Goal: Information Seeking & Learning: Learn about a topic

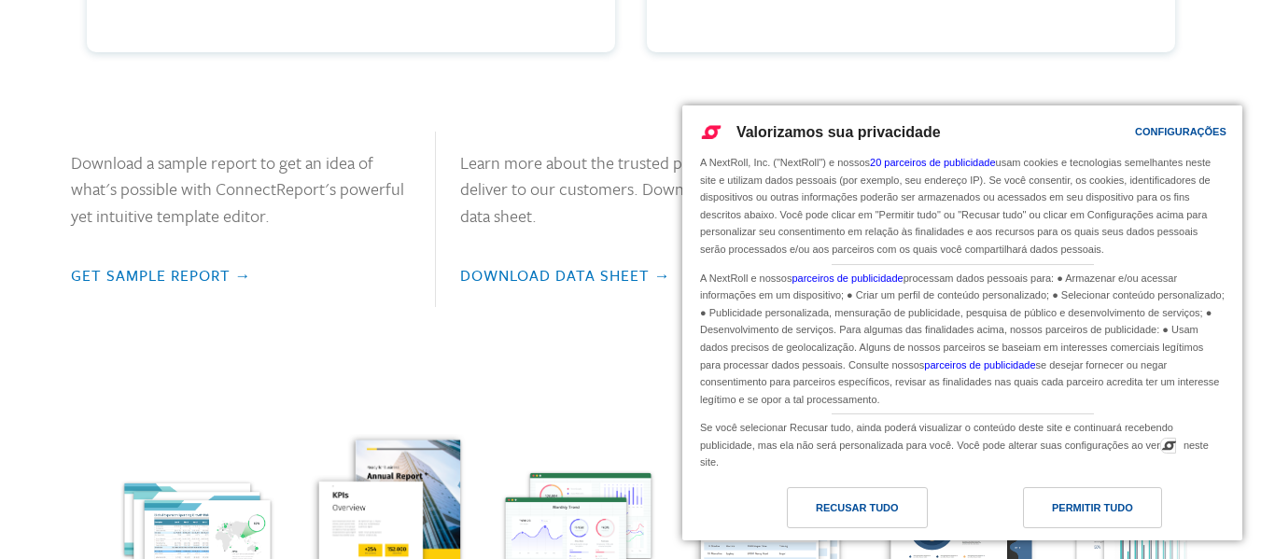
scroll to position [1238, 0]
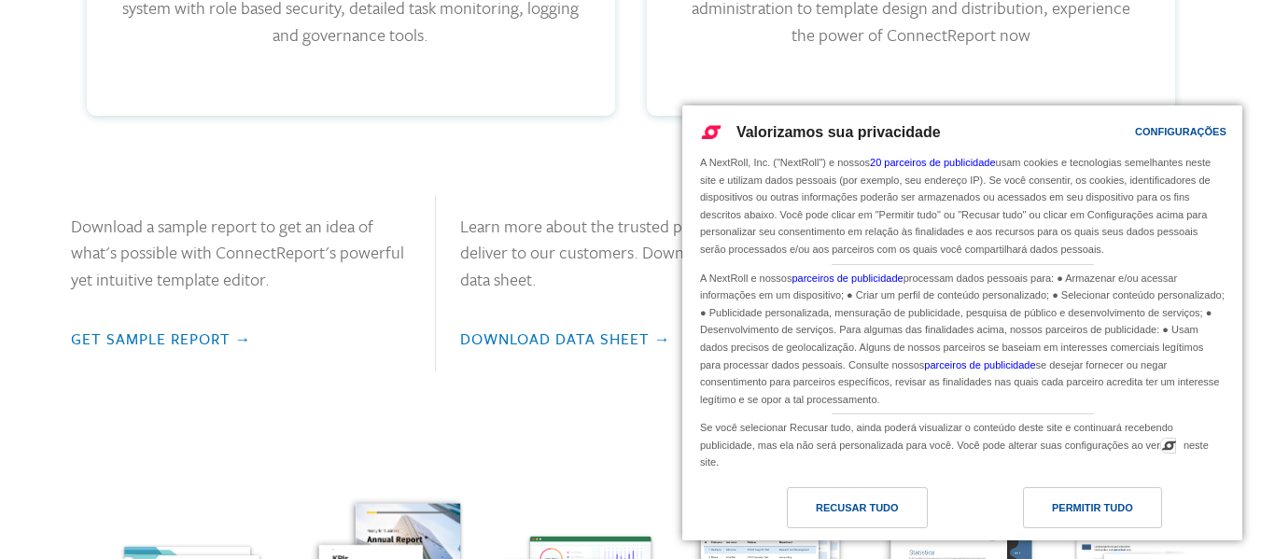
drag, startPoint x: 1274, startPoint y: 59, endPoint x: 1274, endPoint y: 203, distance: 143.7
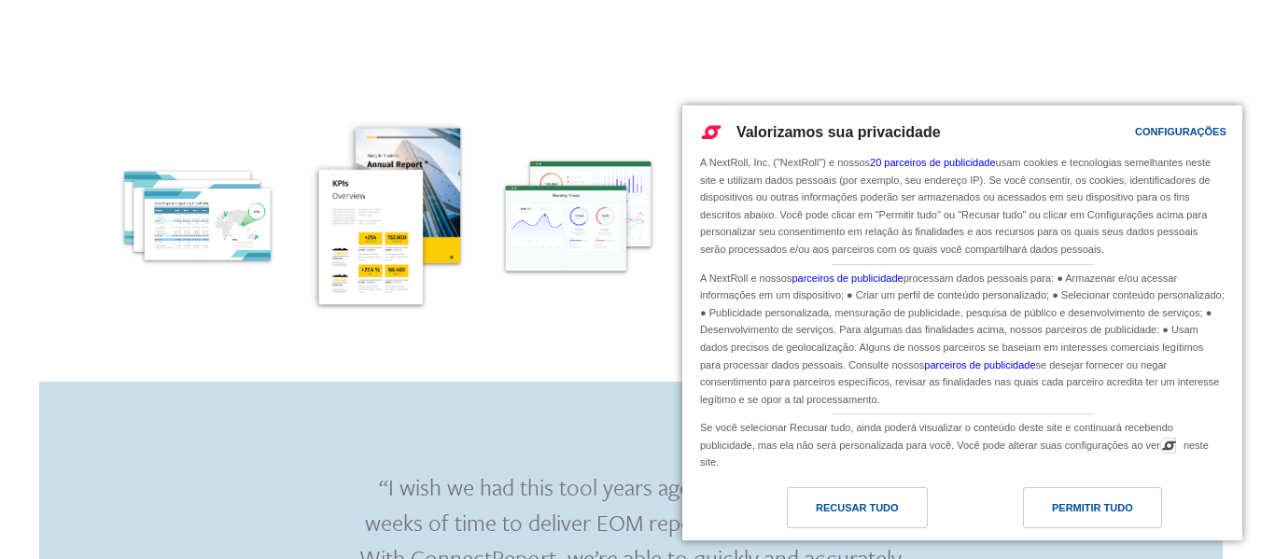
scroll to position [1622, 0]
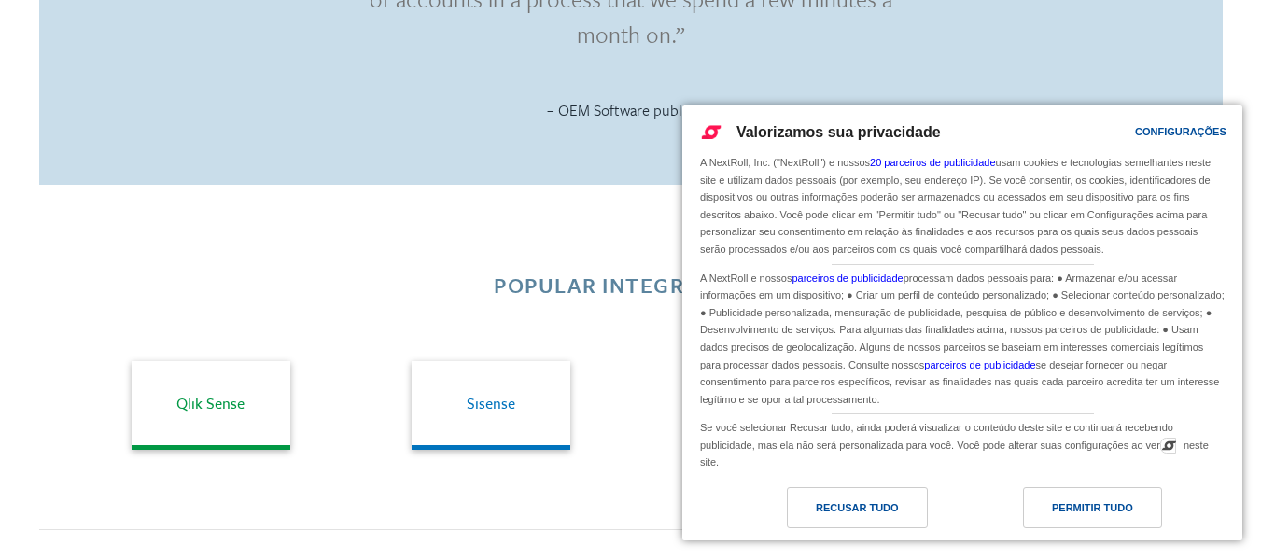
scroll to position [2636, 0]
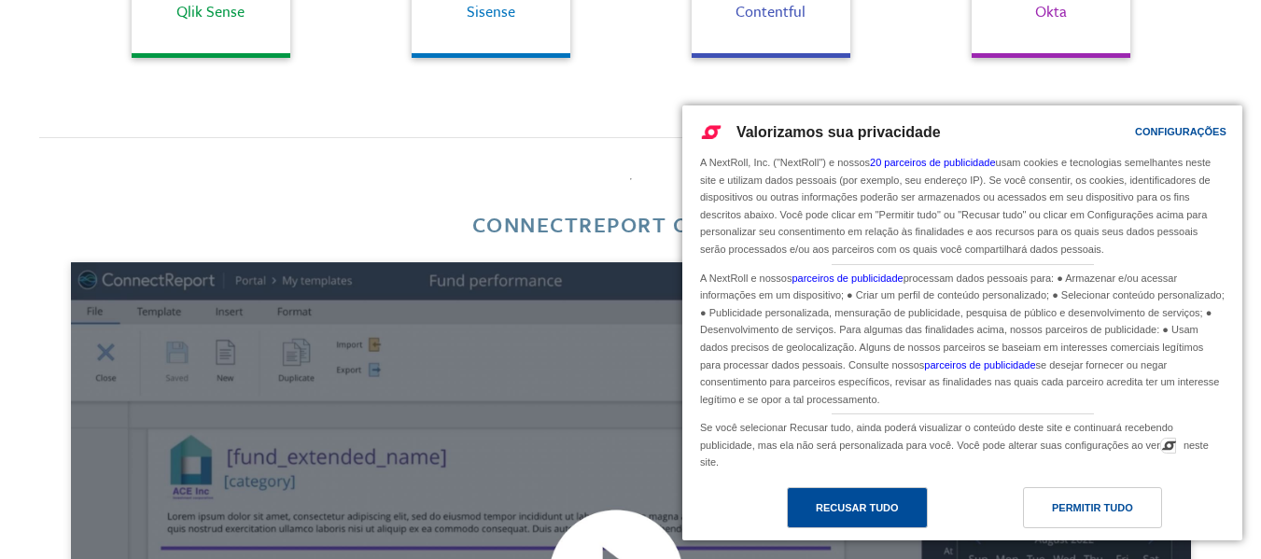
click at [843, 495] on div "Recusar tudo" at bounding box center [857, 507] width 141 height 41
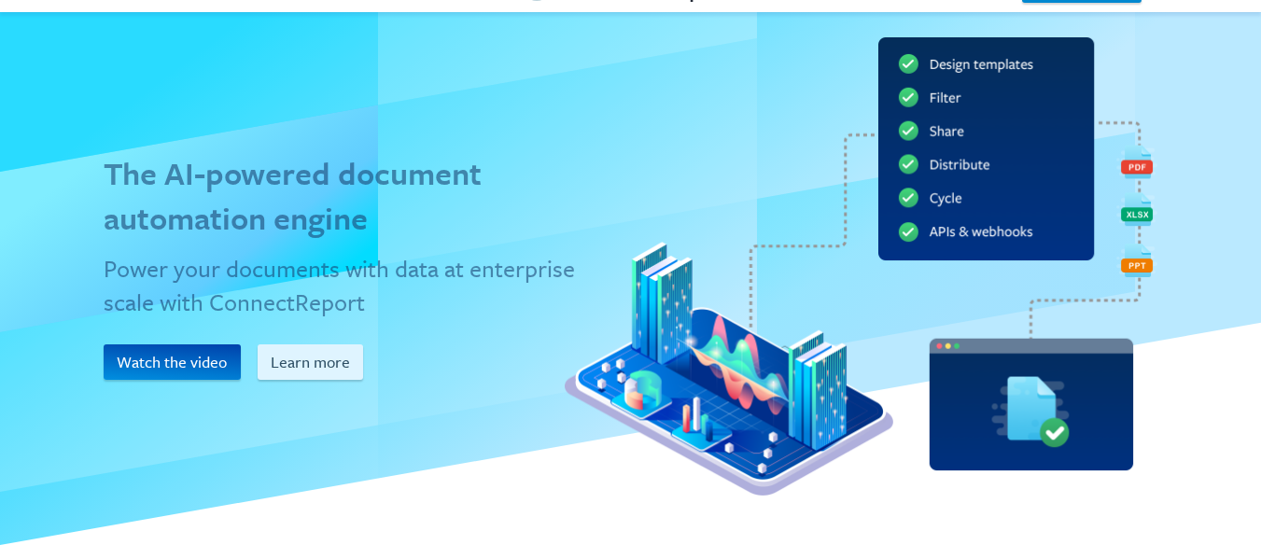
scroll to position [0, 0]
